Goal: Transaction & Acquisition: Purchase product/service

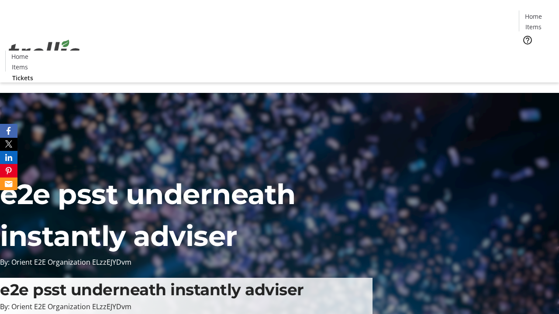
click at [525, 51] on span "Tickets" at bounding box center [535, 55] width 21 height 9
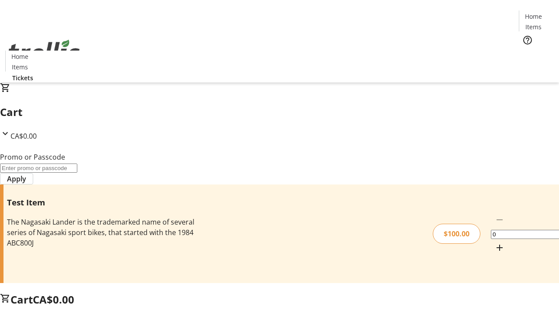
click at [494, 243] on mat-icon "Increment by one" at bounding box center [499, 248] width 10 height 10
type input "1"
type input "PERCENT"
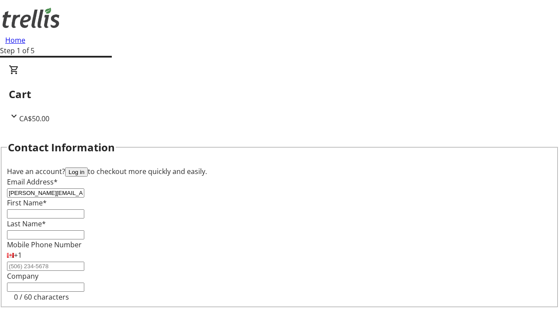
type input "[PERSON_NAME][EMAIL_ADDRESS][DOMAIN_NAME]"
type input "[PERSON_NAME]"
type input "Lueilwitz"
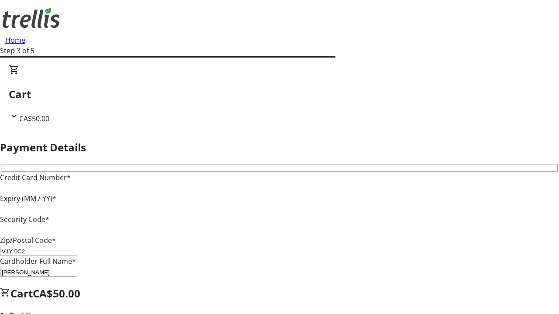
type input "V1Y 0C2"
